Goal: Use online tool/utility: Use online tool/utility

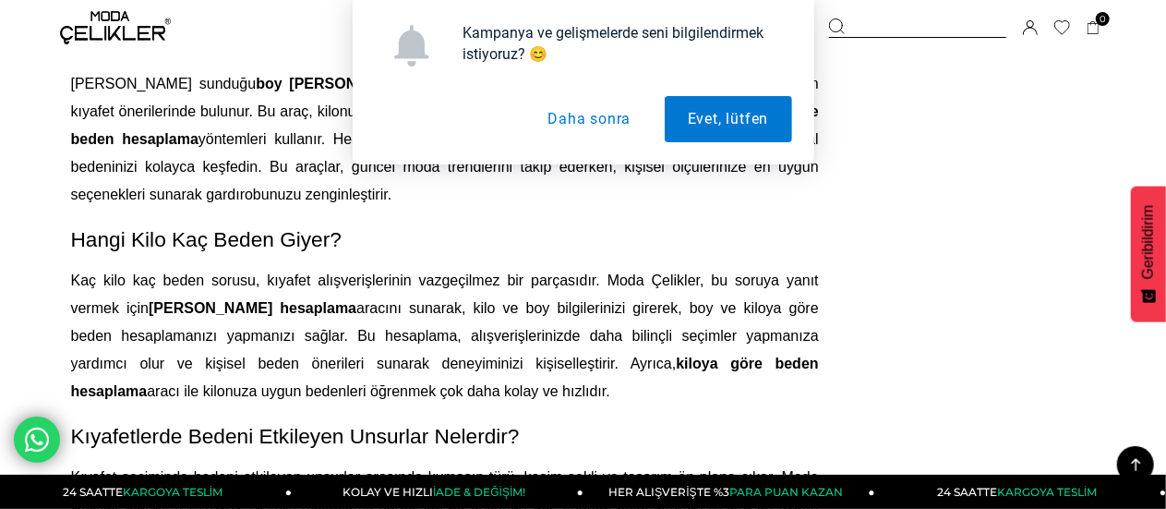
scroll to position [2031, 0]
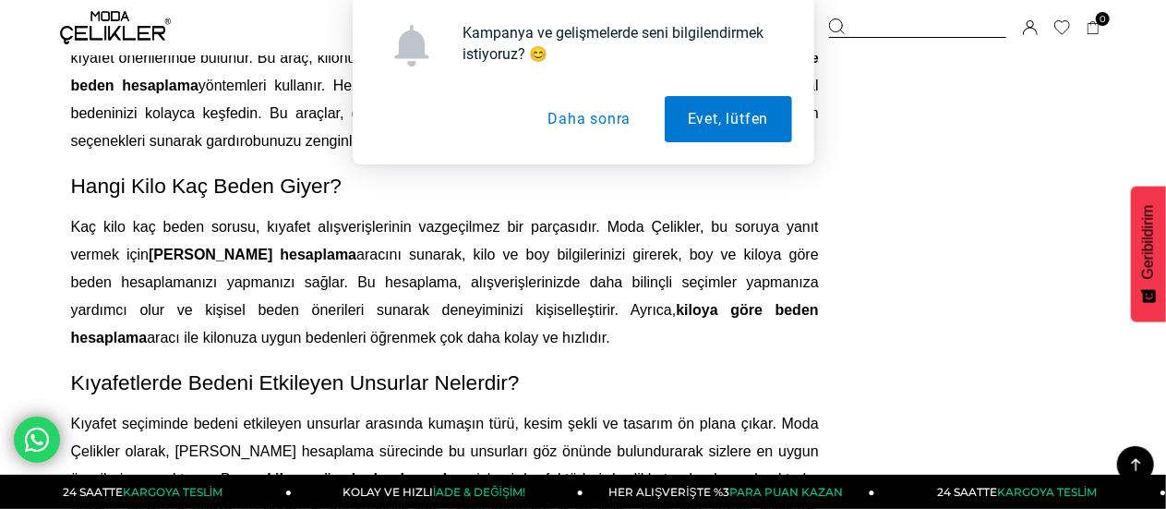
click at [604, 127] on button "Daha sonra" at bounding box center [588, 119] width 129 height 46
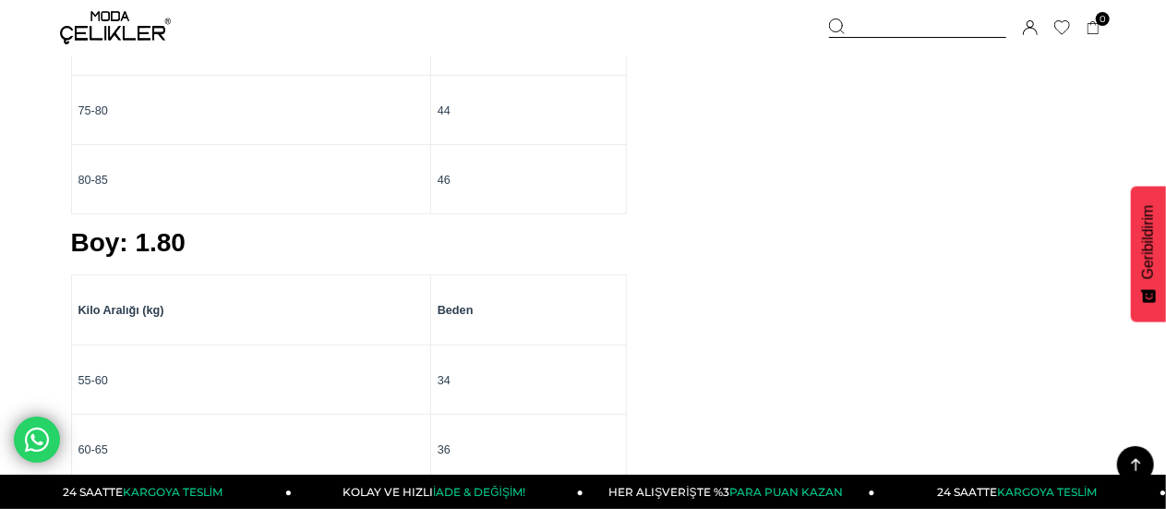
scroll to position [3694, 0]
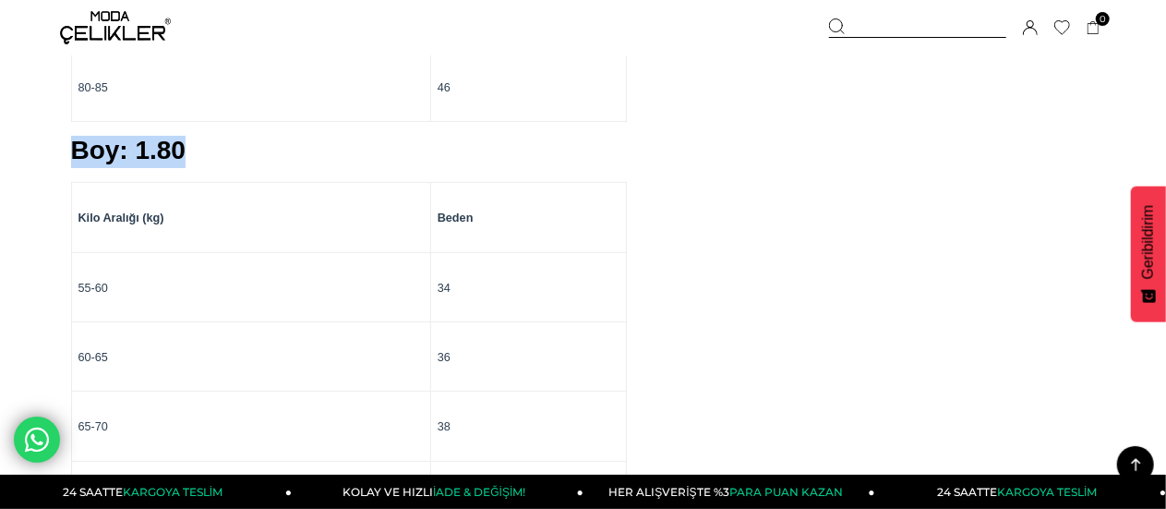
drag, startPoint x: 72, startPoint y: 123, endPoint x: 201, endPoint y: 127, distance: 129.3
click at [201, 136] on p "Boy: 1.80" at bounding box center [445, 152] width 748 height 32
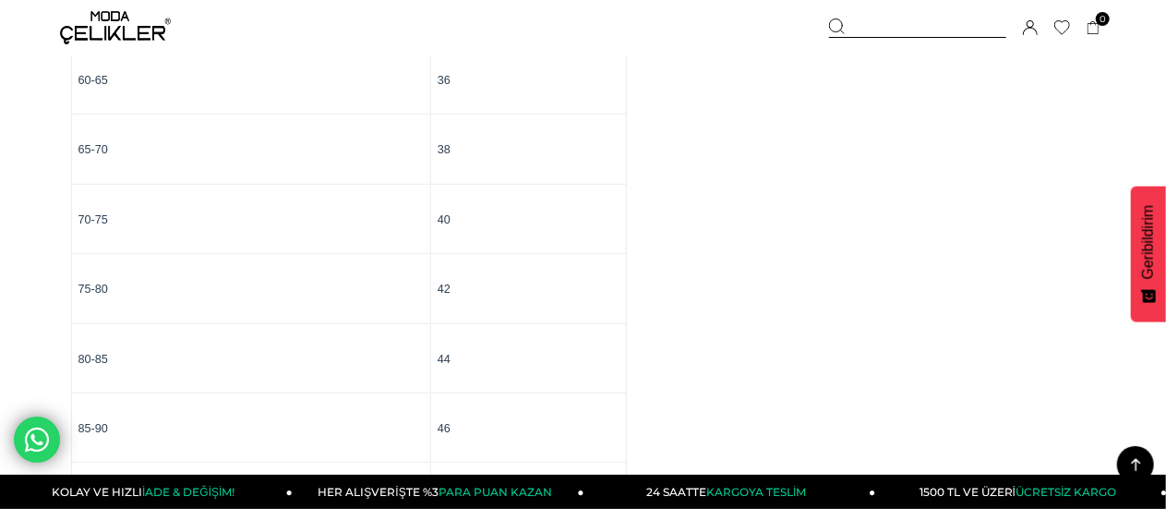
scroll to position [4063, 0]
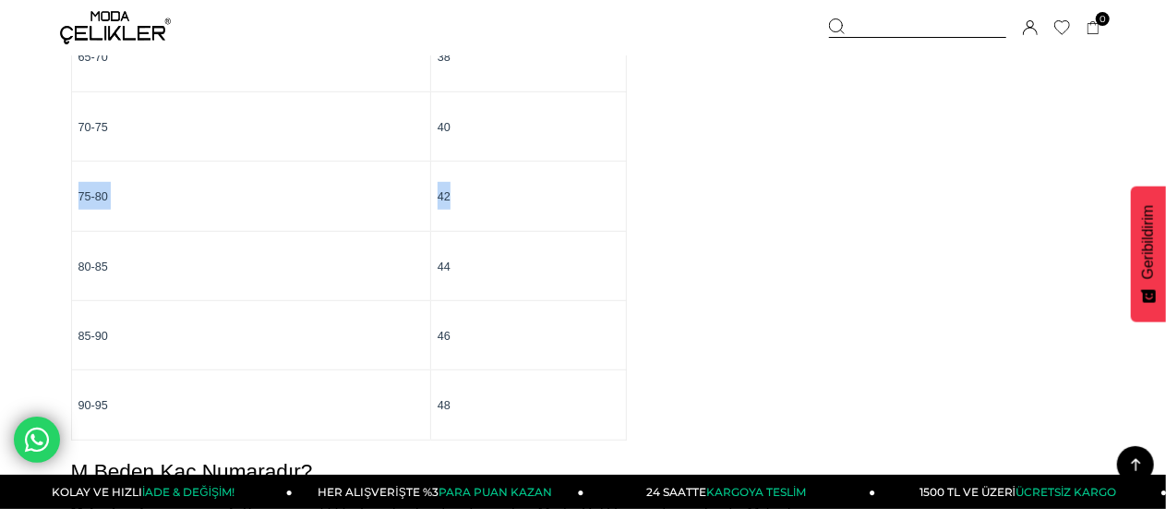
drag, startPoint x: 79, startPoint y: 167, endPoint x: 494, endPoint y: 173, distance: 414.6
click at [494, 173] on tr "75-80 42" at bounding box center [348, 196] width 555 height 69
drag, startPoint x: 75, startPoint y: 165, endPoint x: 268, endPoint y: 168, distance: 193.0
click at [268, 168] on td "75-80" at bounding box center [250, 196] width 359 height 69
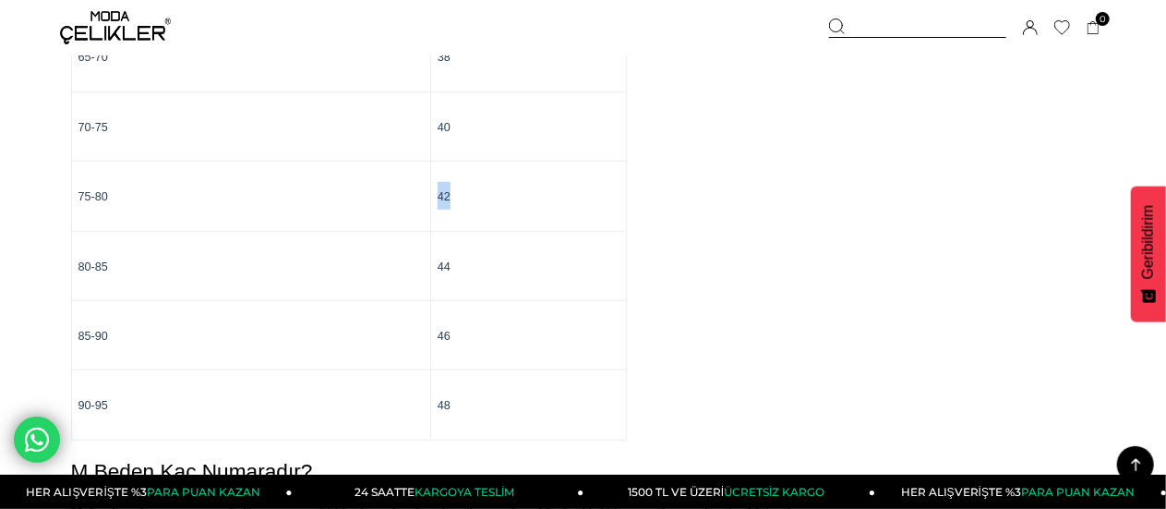
drag, startPoint x: 432, startPoint y: 169, endPoint x: 476, endPoint y: 169, distance: 44.3
click at [476, 169] on td "42" at bounding box center [528, 196] width 196 height 69
